Goal: Task Accomplishment & Management: Manage account settings

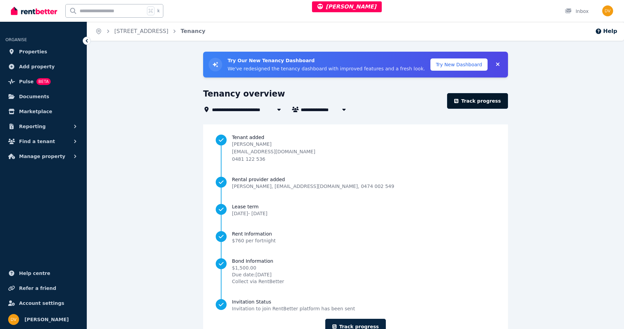
click at [480, 101] on link "Track progress" at bounding box center [477, 101] width 61 height 16
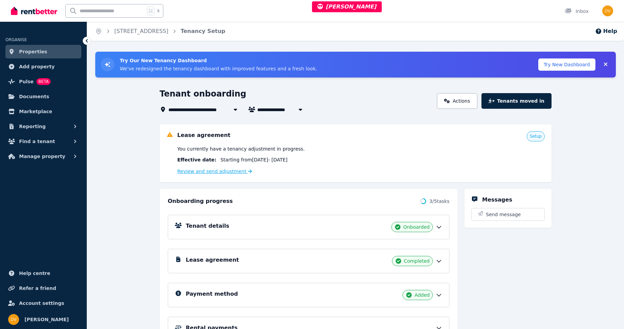
click at [217, 171] on link "Review and send adjustment" at bounding box center [214, 171] width 75 height 5
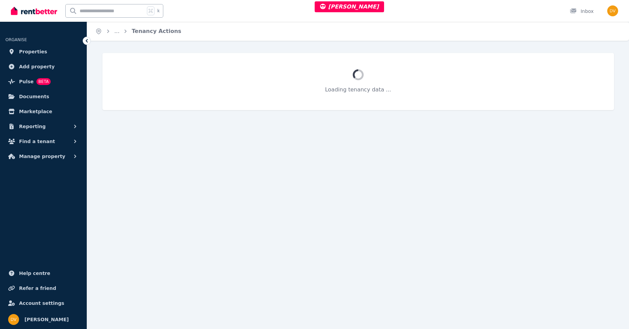
select select "**********"
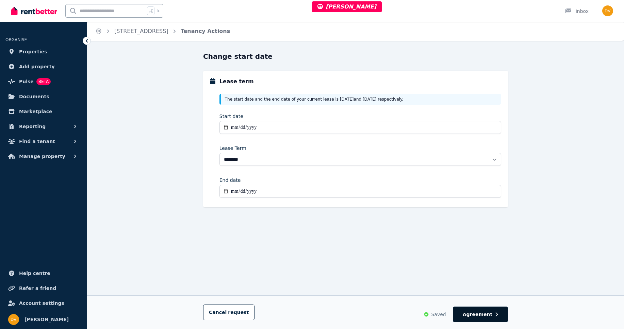
click at [482, 315] on span "Agreement" at bounding box center [478, 314] width 30 height 7
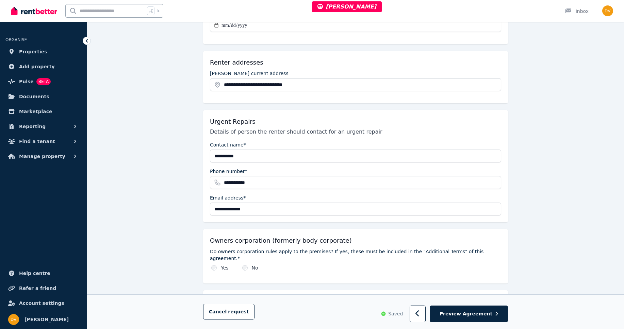
scroll to position [62, 0]
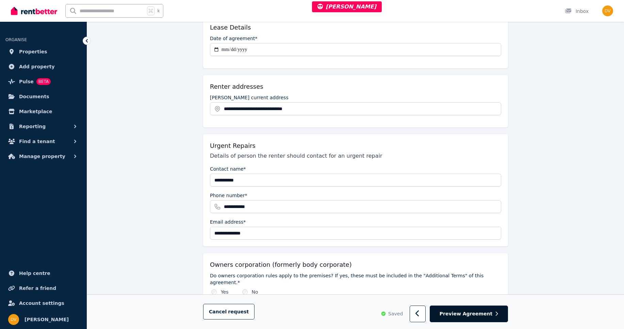
click at [486, 314] on span "Preview Agreement" at bounding box center [466, 314] width 53 height 7
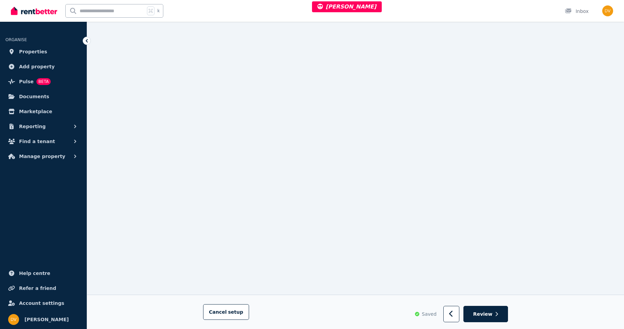
scroll to position [379, 0]
click at [486, 316] on span "Review" at bounding box center [482, 314] width 19 height 7
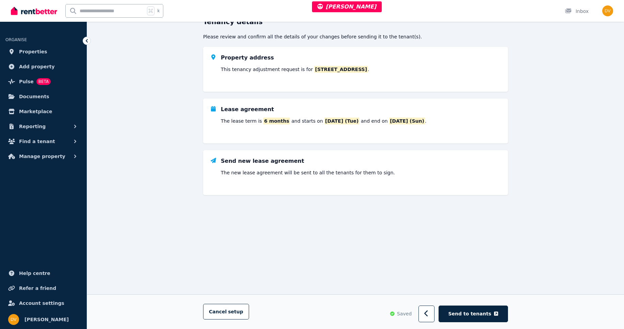
scroll to position [0, 0]
